Goal: Information Seeking & Learning: Learn about a topic

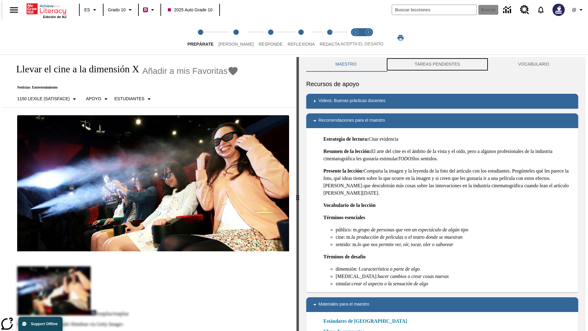
click at [438, 64] on button "TAREAS PENDIENTES" at bounding box center [438, 64] width 104 height 15
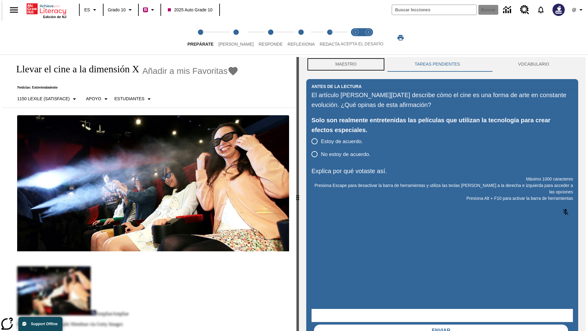
scroll to position [0, 0]
click at [345, 64] on button "Maestro" at bounding box center [346, 64] width 79 height 15
